Goal: Find specific page/section: Find specific page/section

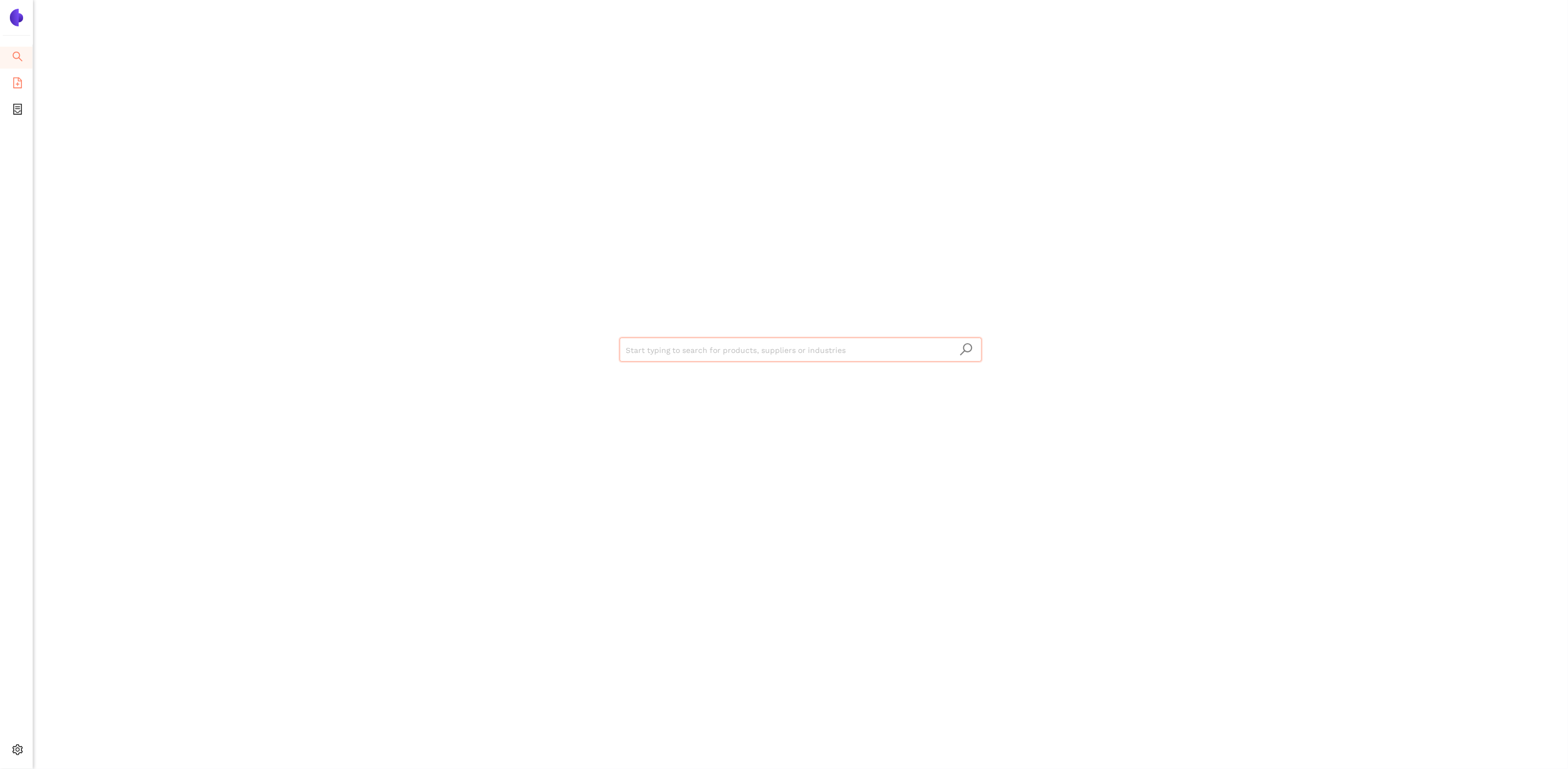
click at [19, 81] on icon "file-add" at bounding box center [17, 83] width 11 height 11
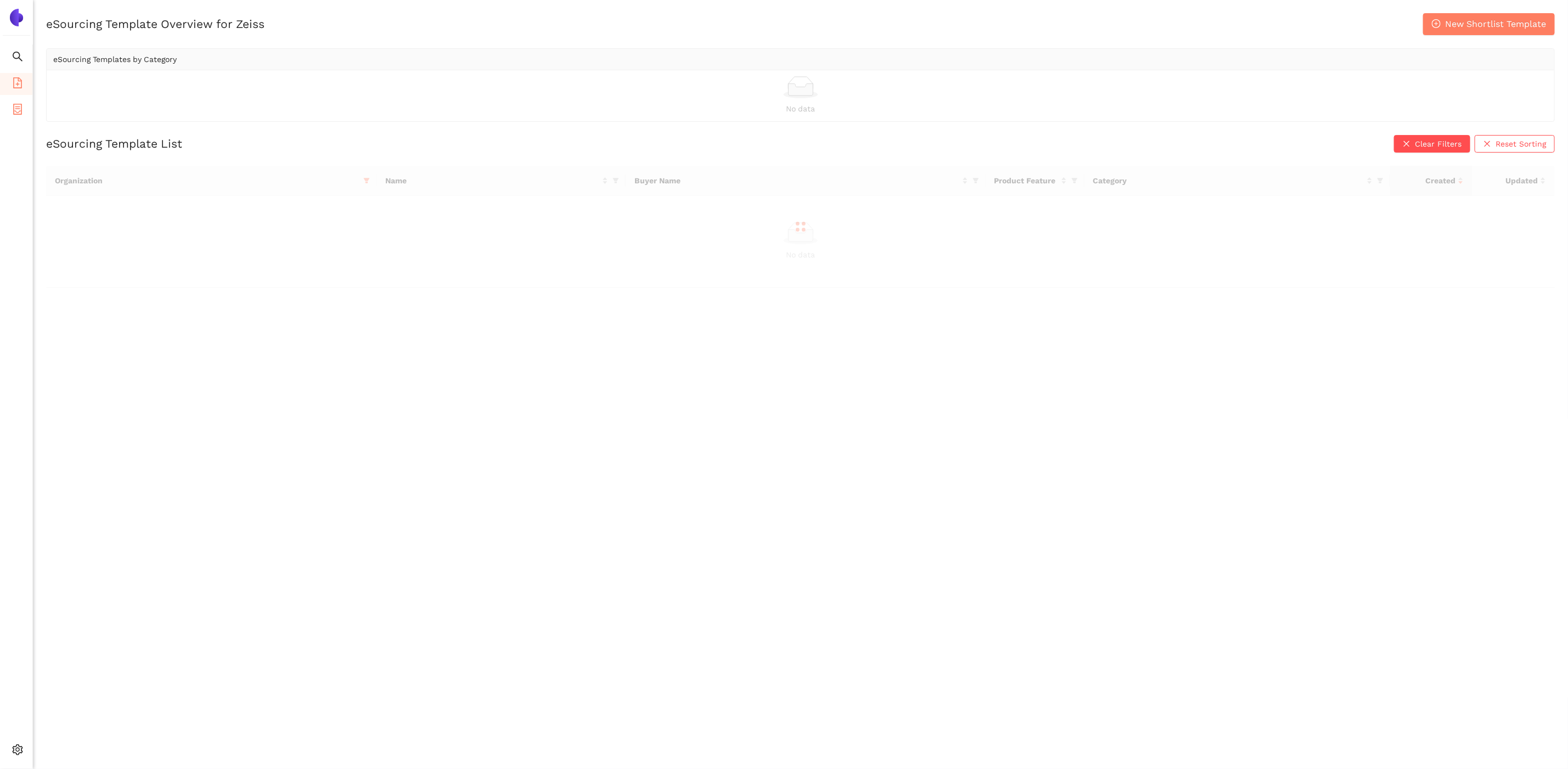
click at [19, 106] on icon "container" at bounding box center [17, 109] width 9 height 11
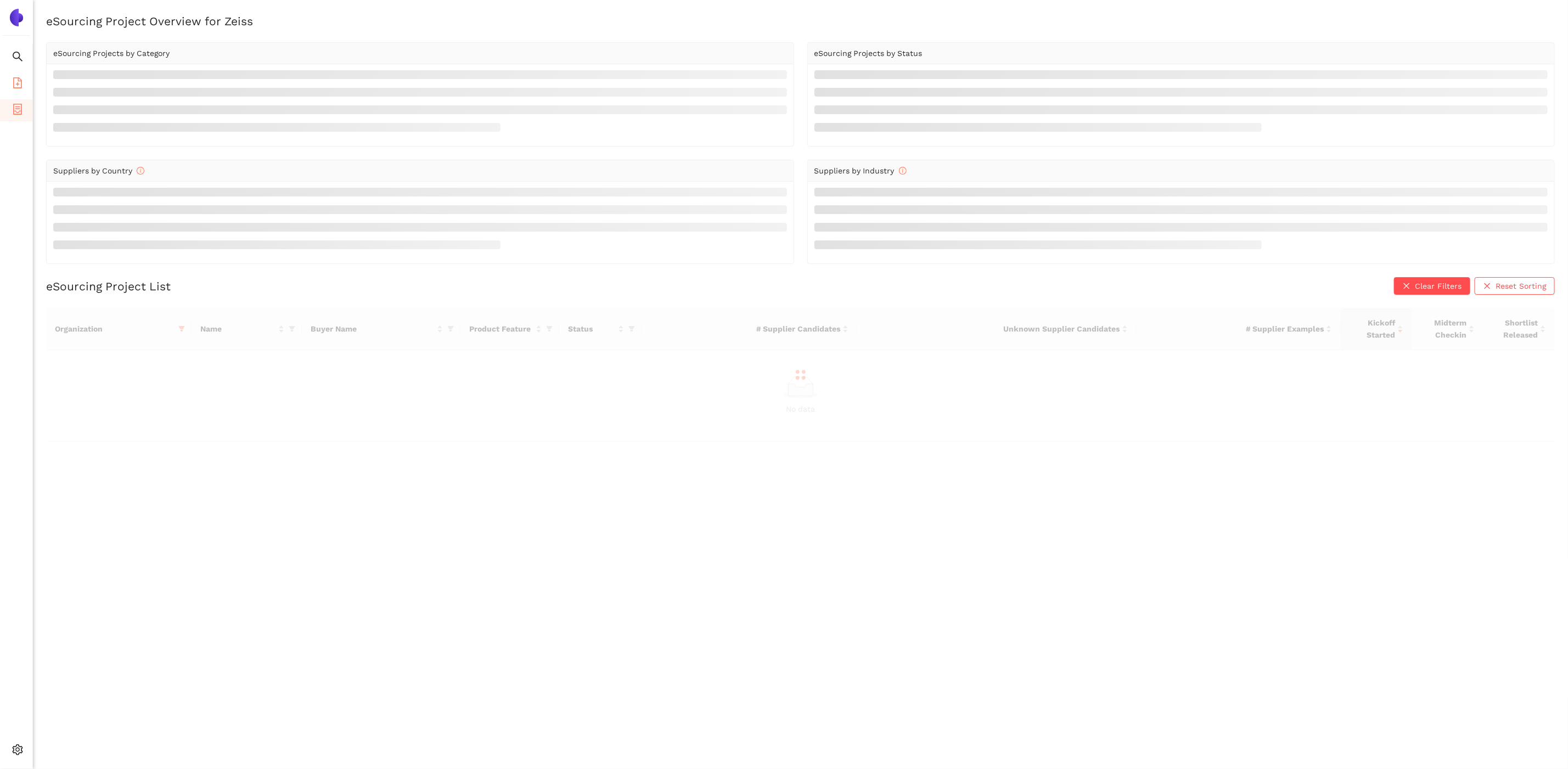
click at [18, 79] on icon "file-add" at bounding box center [17, 83] width 9 height 11
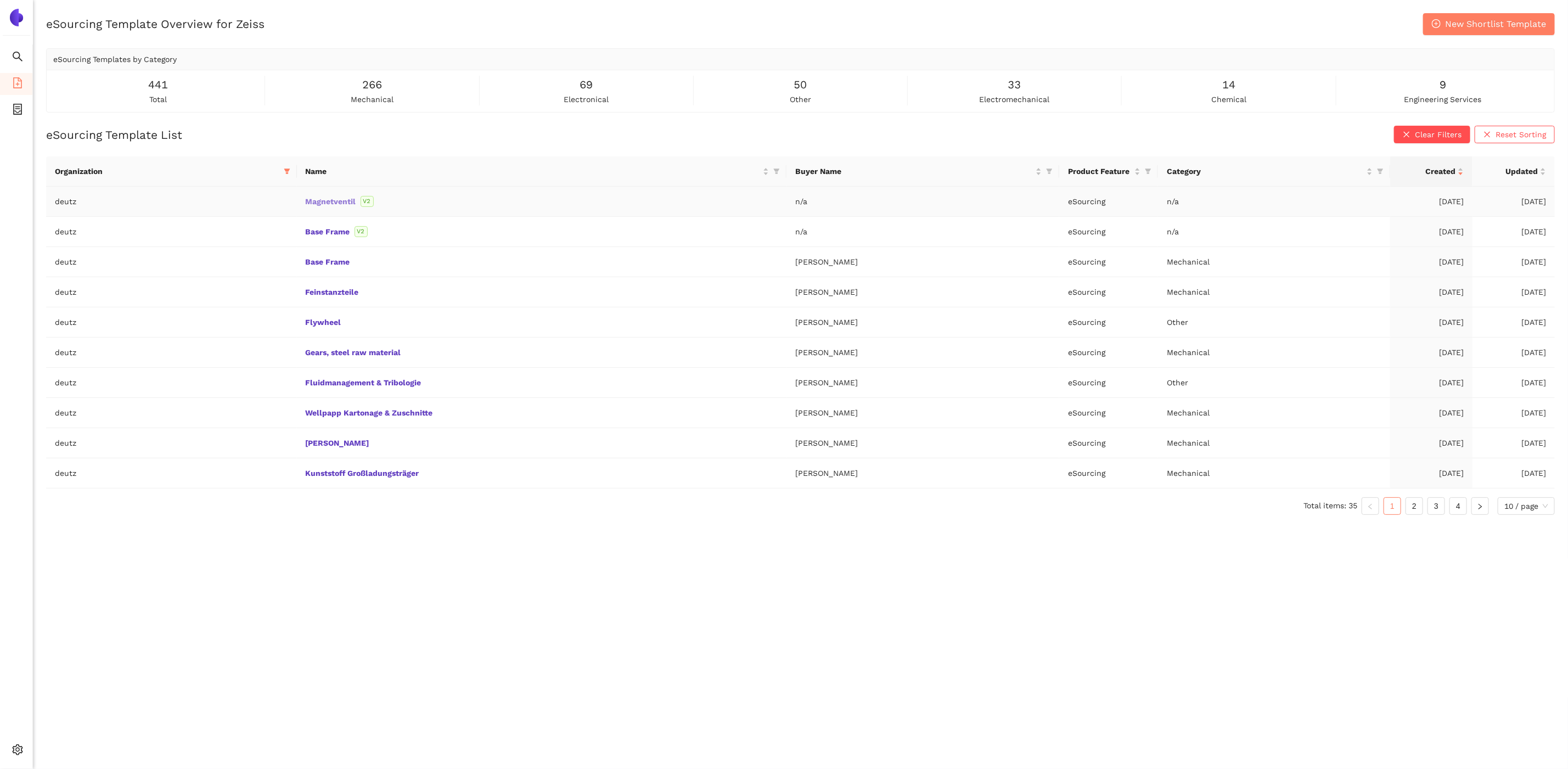
click at [0, 0] on link "Magnetventil" at bounding box center [0, 0] width 0 height 0
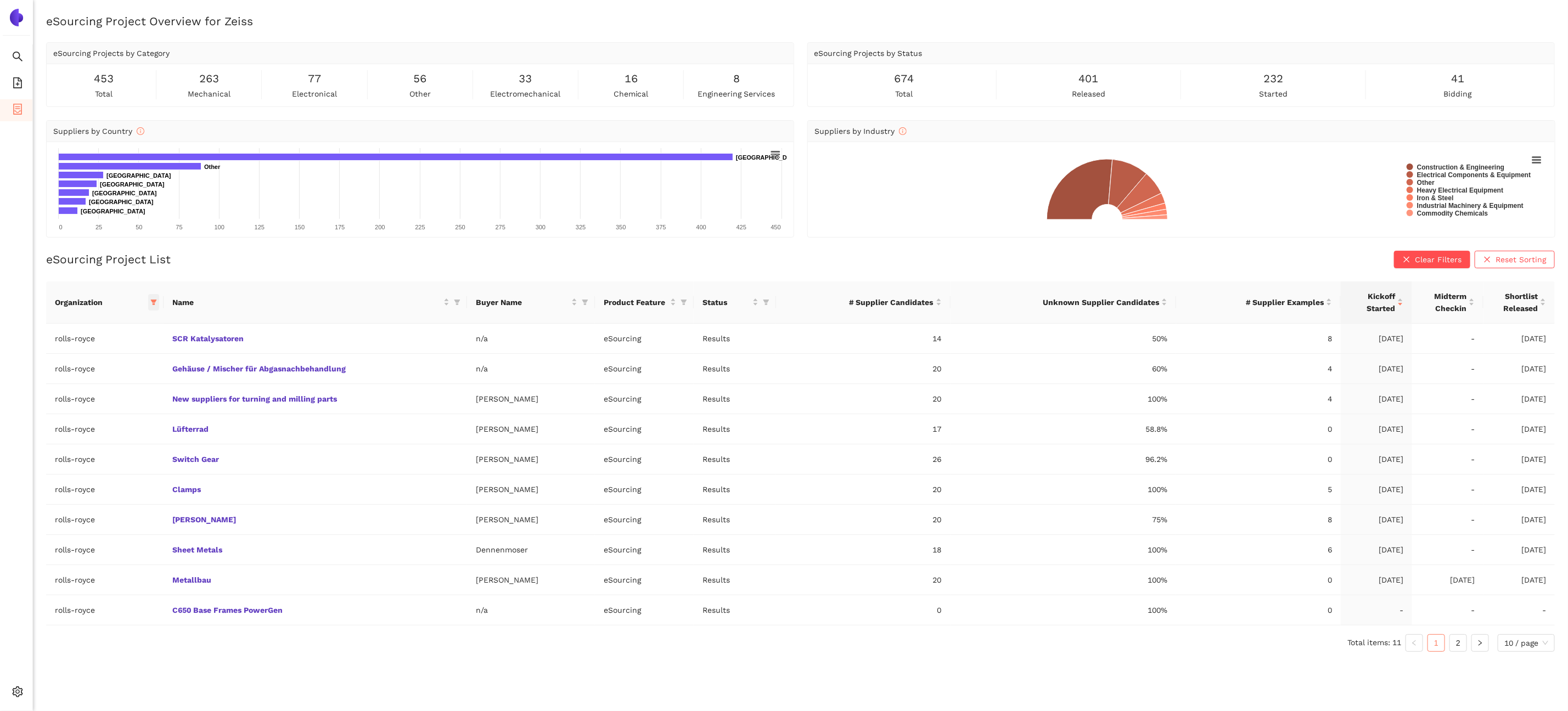
click at [158, 300] on span at bounding box center [154, 302] width 11 height 16
click at [129, 323] on input "text" at bounding box center [120, 324] width 96 height 12
type input "enbw"
click at [117, 347] on span "enbw" at bounding box center [106, 349] width 96 height 12
checkbox input "true"
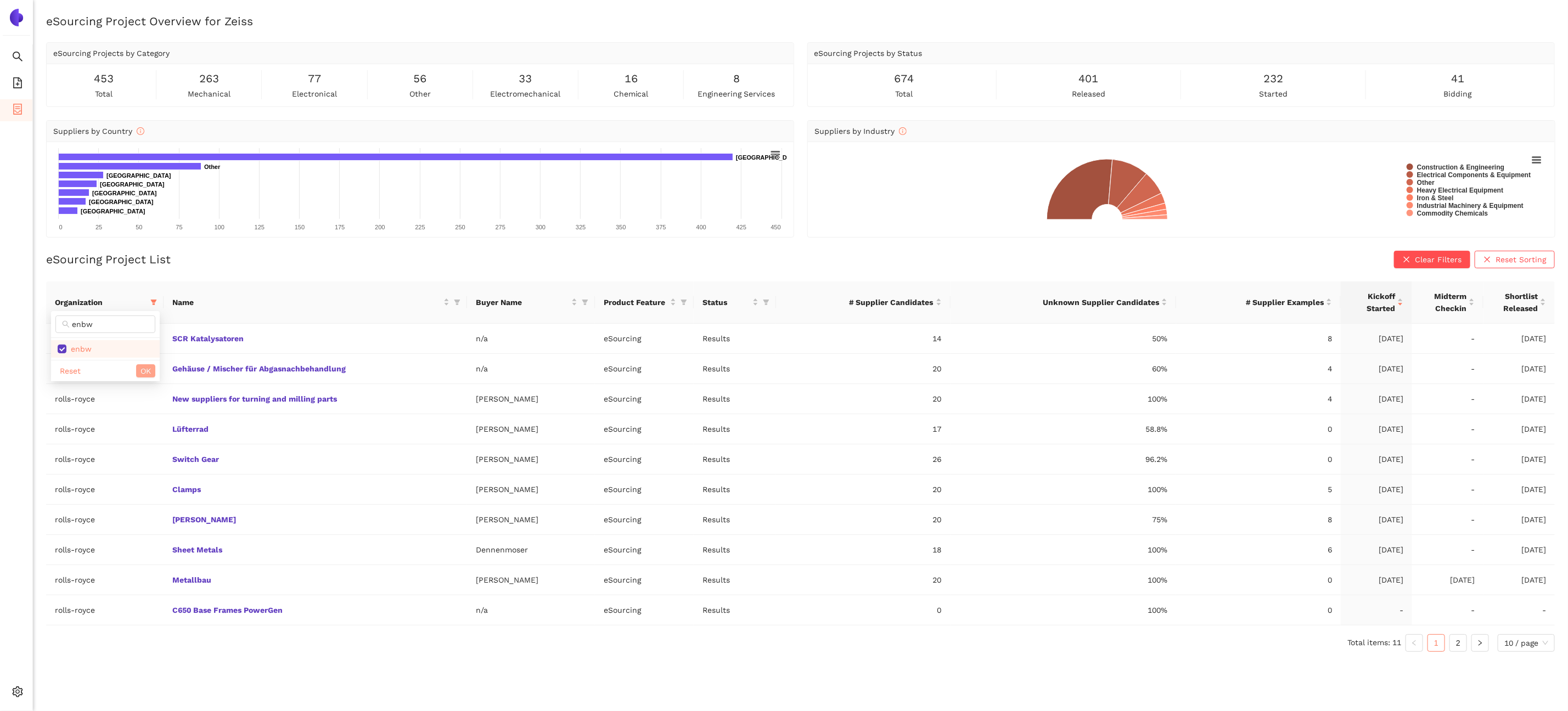
click at [138, 371] on button "OK" at bounding box center [145, 371] width 19 height 13
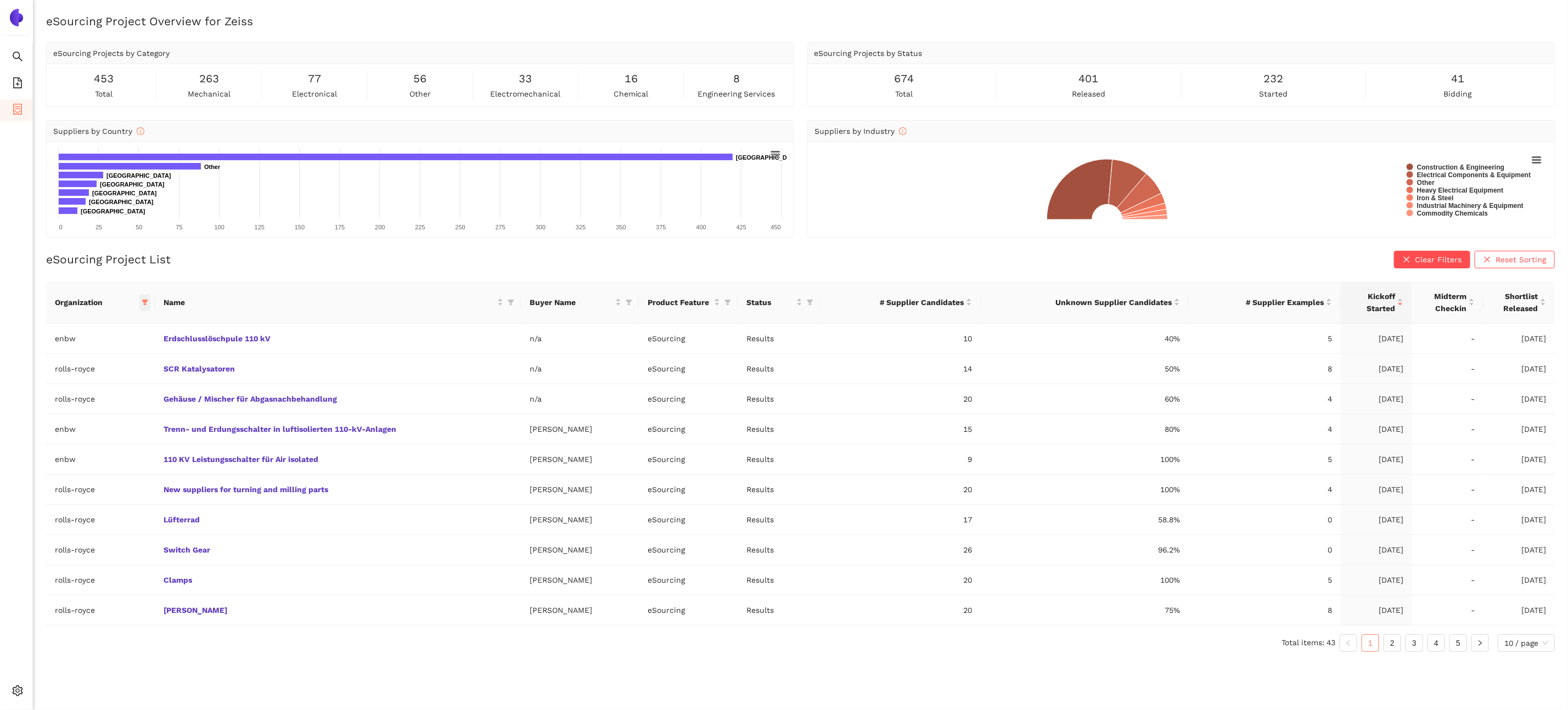
click at [143, 299] on icon "filter" at bounding box center [145, 303] width 7 height 7
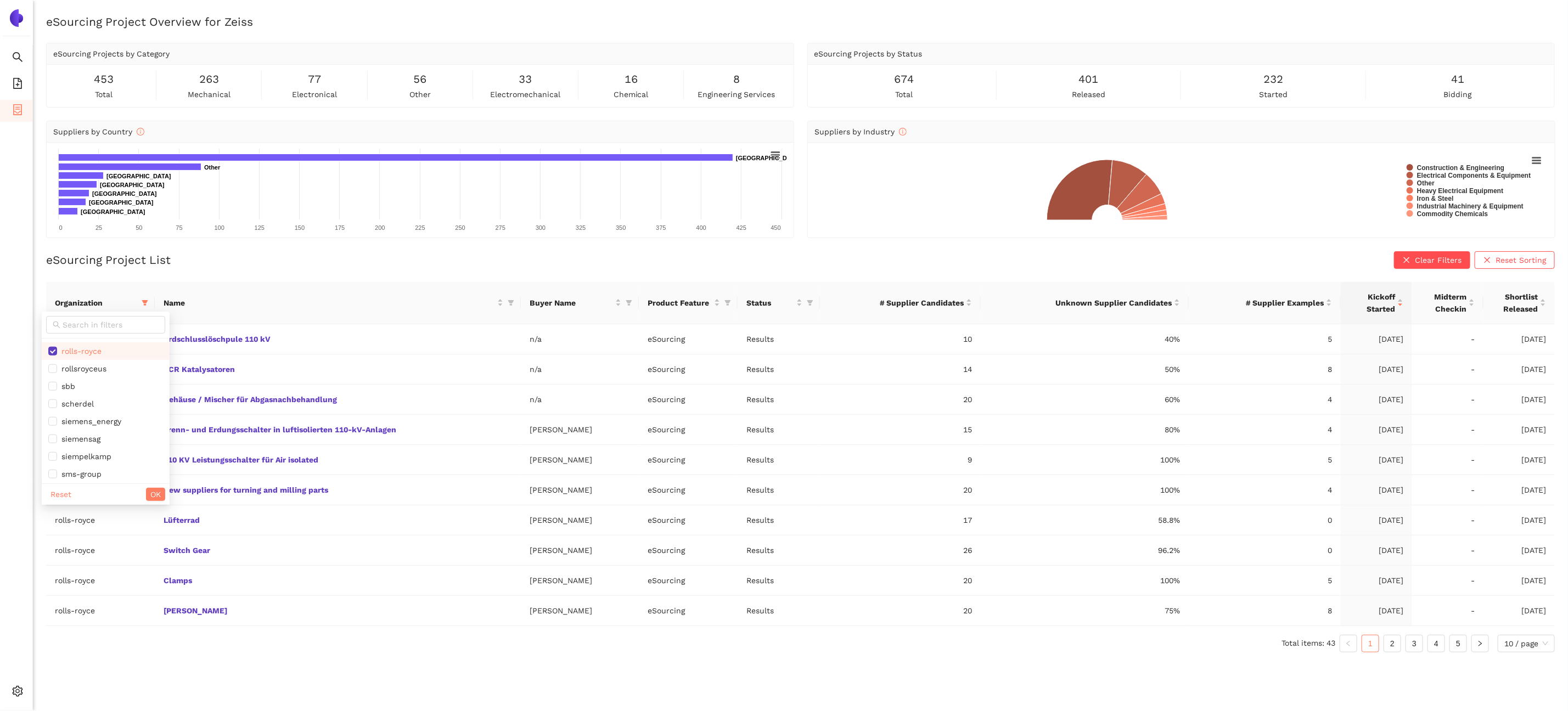
scroll to position [822, 0]
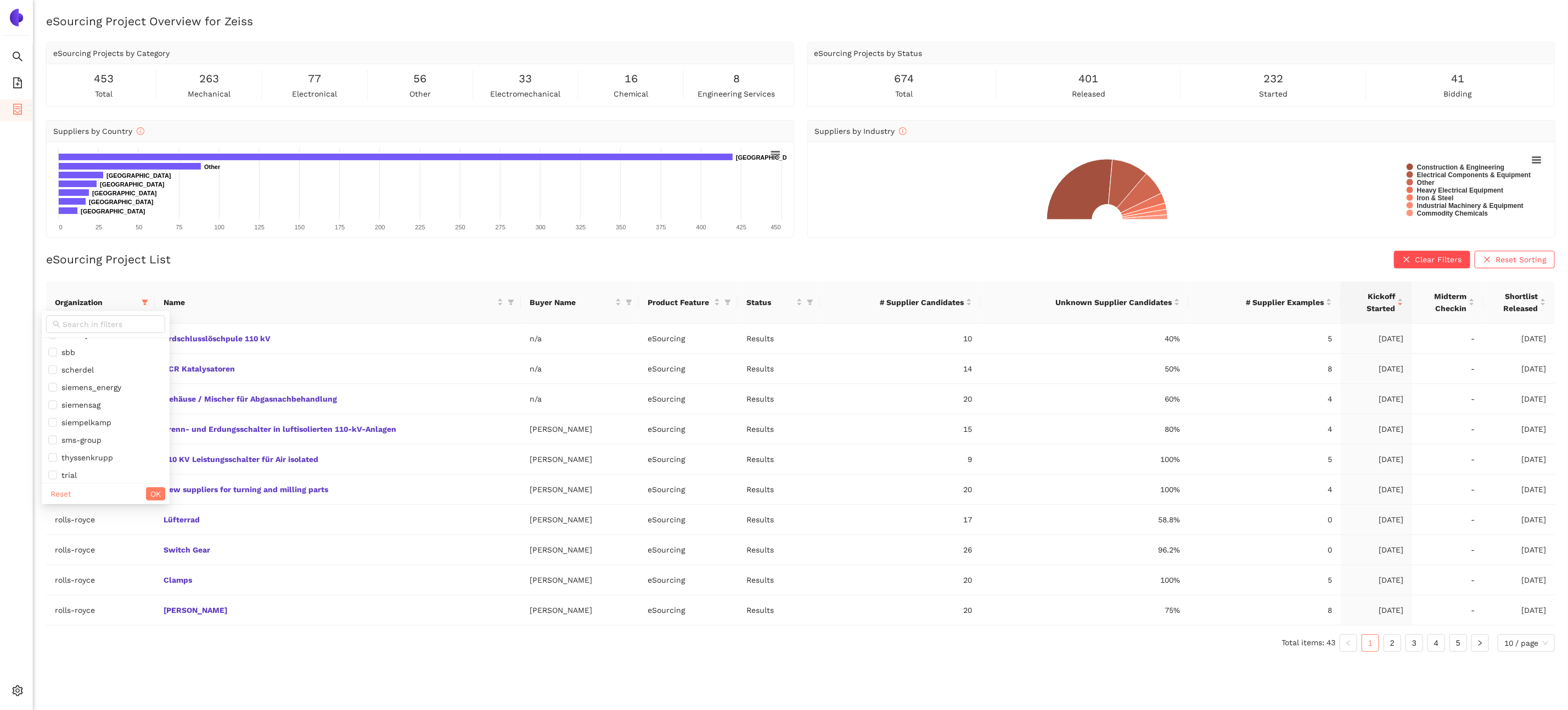
click at [89, 322] on span "rolls-royce" at bounding box center [79, 317] width 45 height 9
checkbox input "false"
click at [146, 489] on button "OK" at bounding box center [155, 494] width 19 height 13
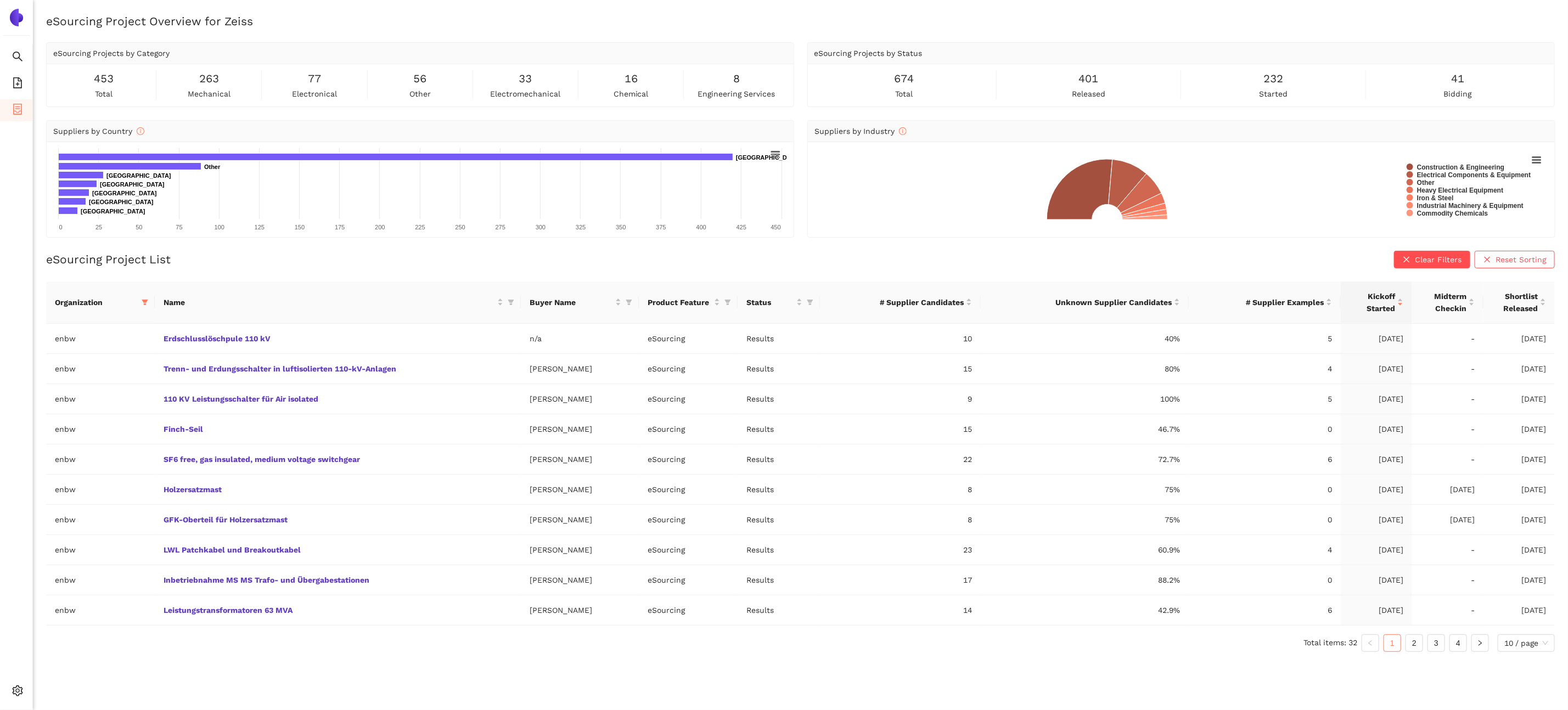
click at [237, 655] on div "Organization Name Buyer Name Product Feature Status # Supplier Candidates Unkno…" at bounding box center [800, 471] width 1508 height 379
